Goal: Transaction & Acquisition: Purchase product/service

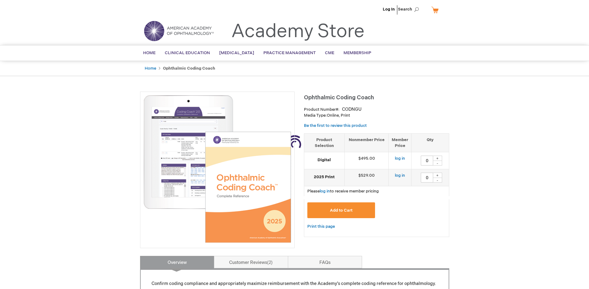
type input "0"
drag, startPoint x: 325, startPoint y: 108, endPoint x: 376, endPoint y: 113, distance: 51.6
click at [376, 113] on div "Ophthalmic Coding Coach Product Number CODNGU Media Type: Online, Print Be the …" at bounding box center [376, 167] width 145 height 151
click at [366, 104] on div "Ophthalmic Coding Coach Product Number CODNGU Media Type: Online, Print Be the …" at bounding box center [376, 167] width 145 height 151
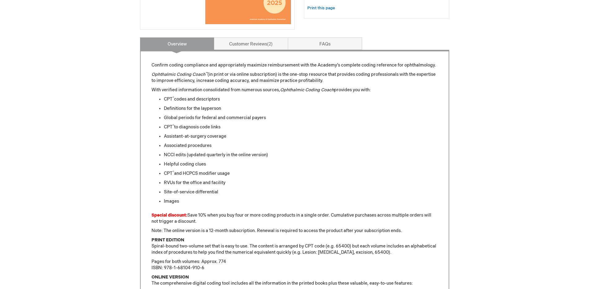
scroll to position [234, 0]
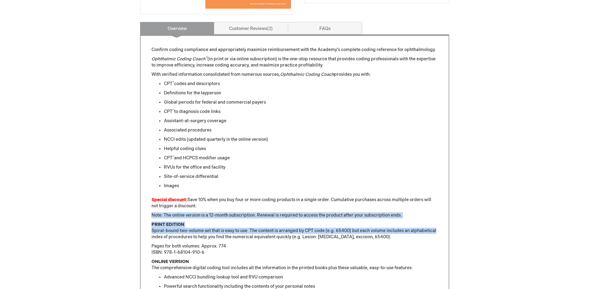
drag, startPoint x: 323, startPoint y: 212, endPoint x: 439, endPoint y: 229, distance: 116.9
click at [439, 229] on div "Confirm coding compliance and appropriately maximize reimbursement with the Aca…" at bounding box center [294, 258] width 309 height 449
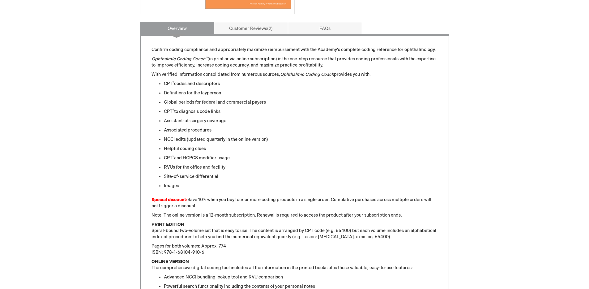
click at [439, 217] on div "Confirm coding compliance and appropriately maximize reimbursement with the Aca…" at bounding box center [294, 258] width 309 height 449
